Goal: Book appointment/travel/reservation

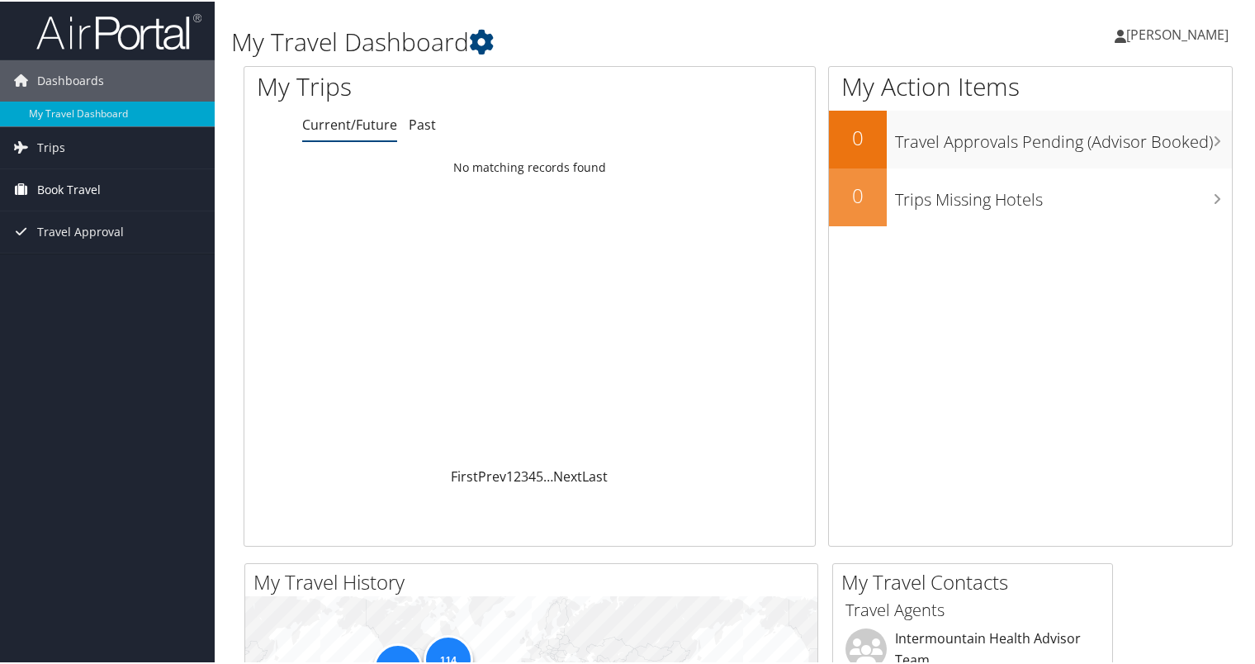
click at [67, 191] on span "Book Travel" at bounding box center [69, 188] width 64 height 41
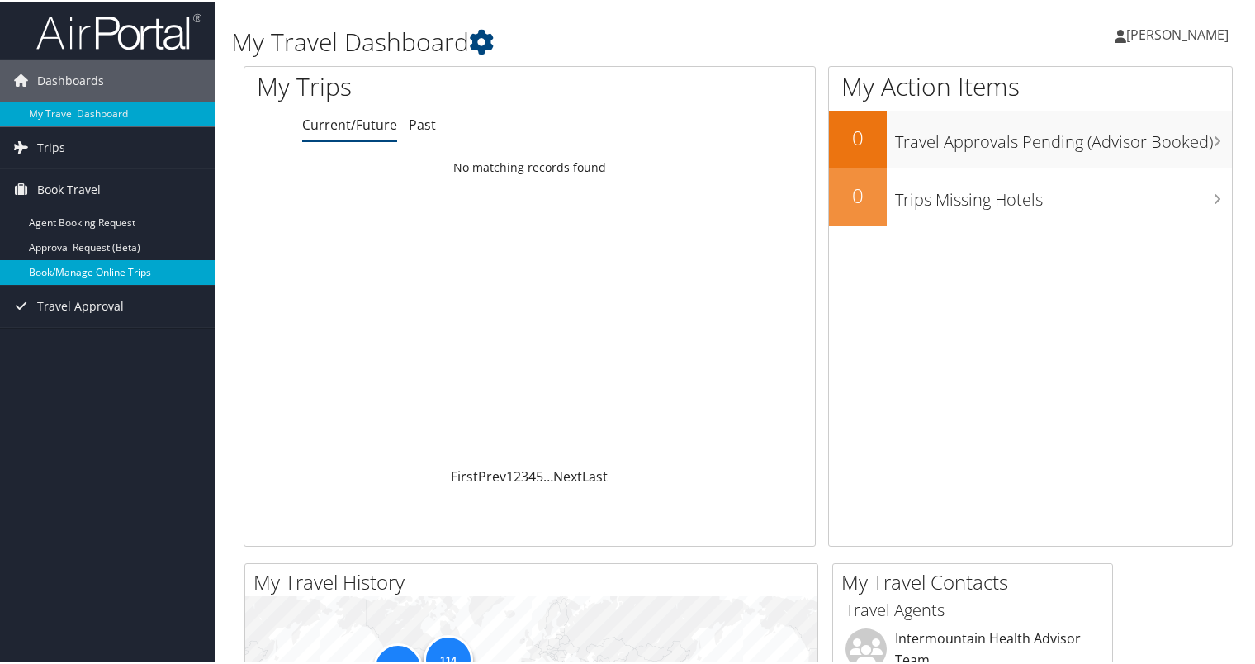
click at [81, 268] on link "Book/Manage Online Trips" at bounding box center [107, 270] width 215 height 25
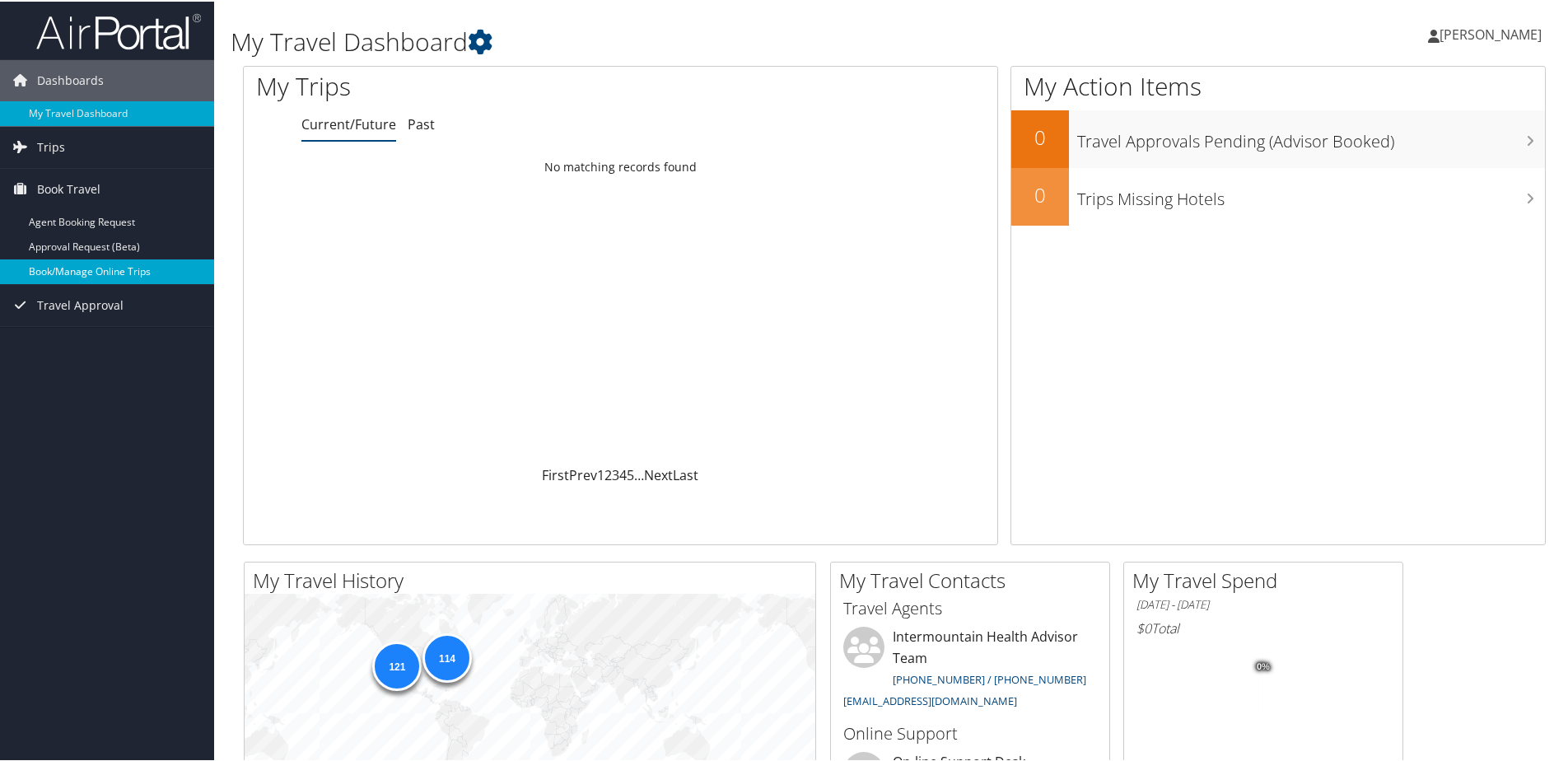
click at [98, 275] on link "Book/Manage Online Trips" at bounding box center [107, 269] width 214 height 25
click at [107, 197] on link "Book Travel" at bounding box center [107, 188] width 214 height 41
click at [98, 265] on link "Book/Manage Online Trips" at bounding box center [107, 269] width 214 height 25
click at [69, 179] on span "Book Travel" at bounding box center [69, 188] width 64 height 41
click at [88, 276] on link "Book/Manage Online Trips" at bounding box center [107, 269] width 214 height 25
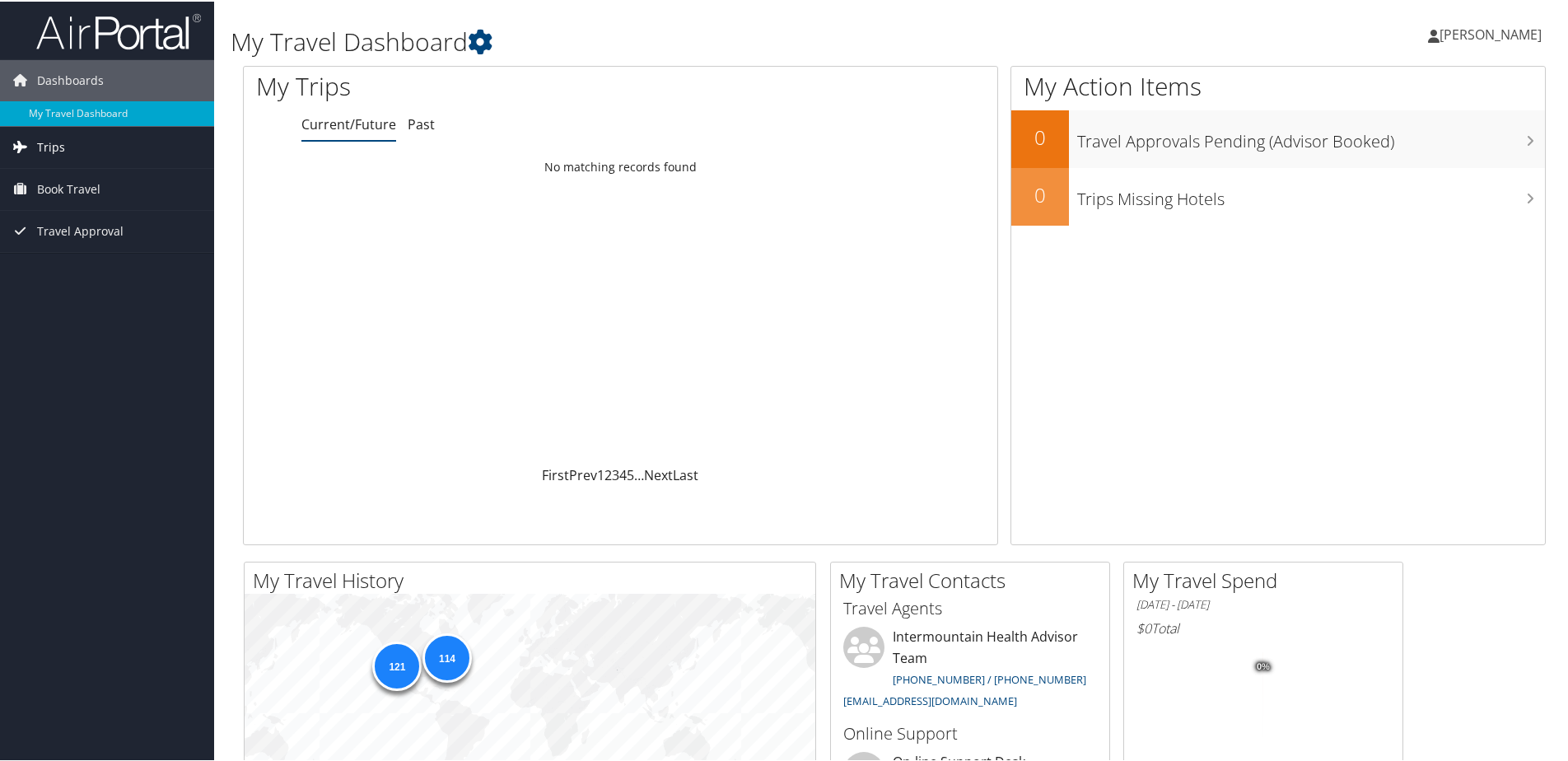
click at [94, 154] on link "Trips" at bounding box center [107, 145] width 214 height 41
click at [96, 186] on link "Current/Future Trips" at bounding box center [107, 179] width 214 height 25
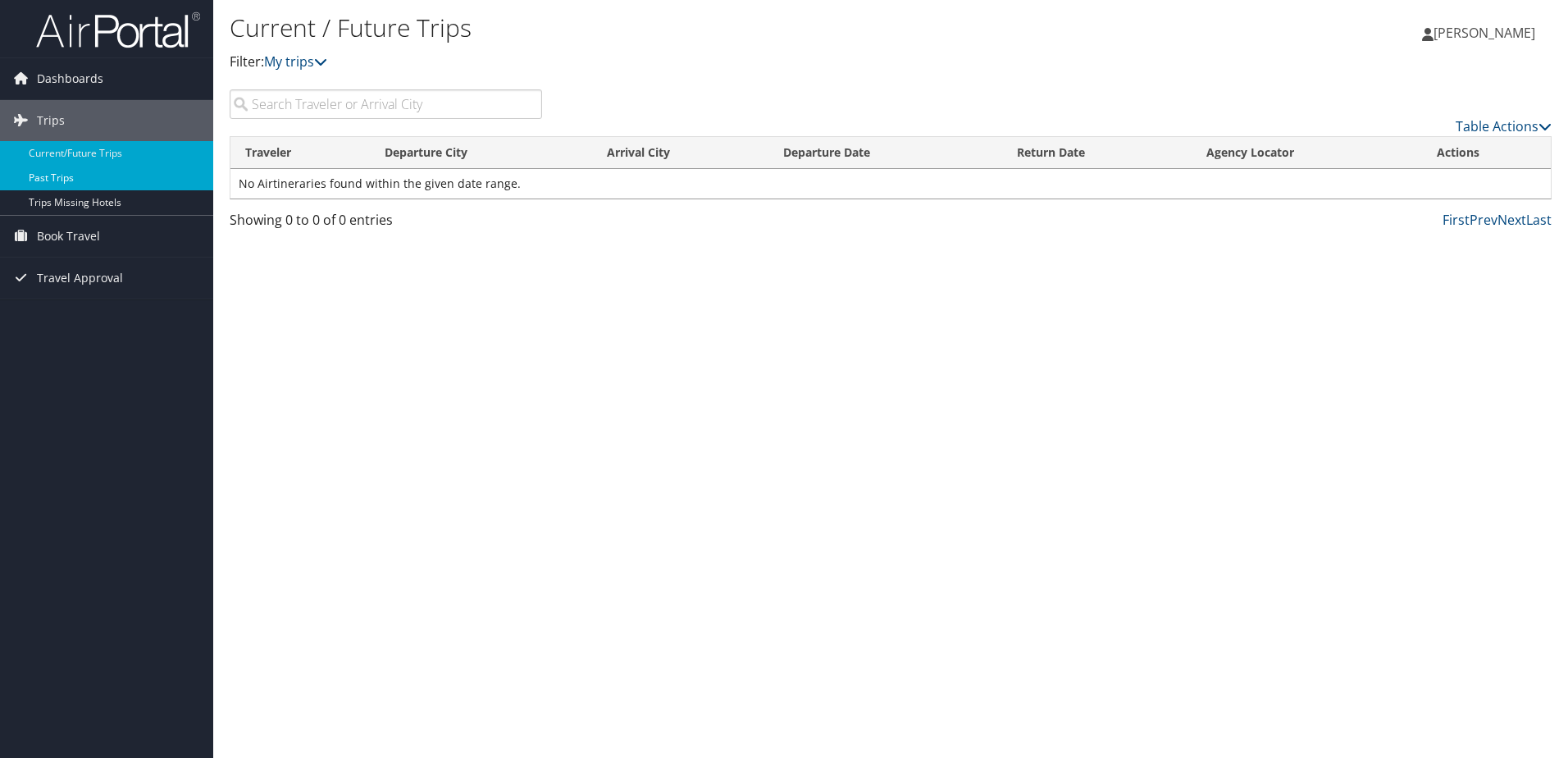
click at [77, 172] on link "Past Trips" at bounding box center [106, 178] width 214 height 25
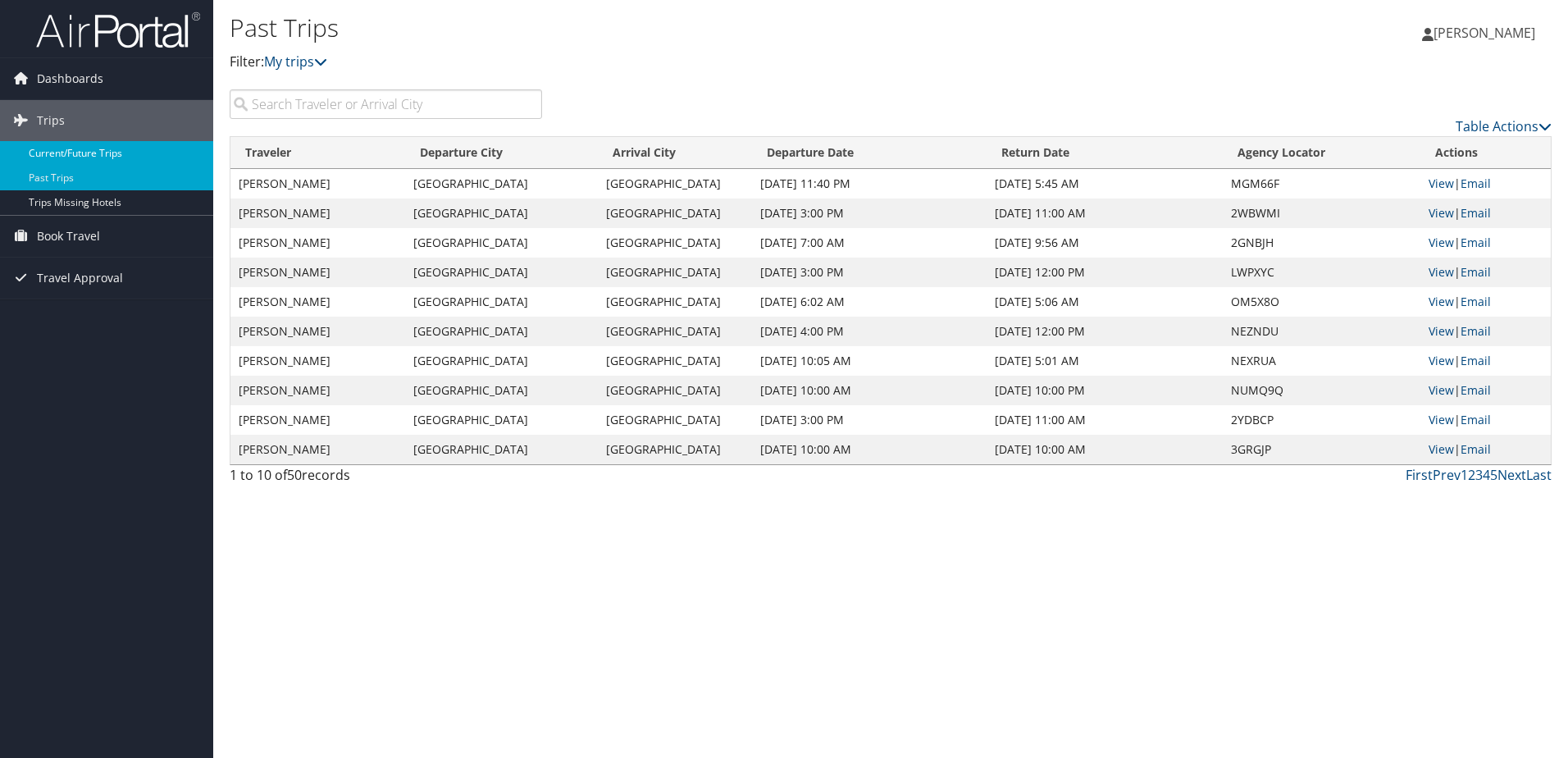
click at [103, 149] on link "Current/Future Trips" at bounding box center [106, 153] width 214 height 25
